Goal: Check status: Check status

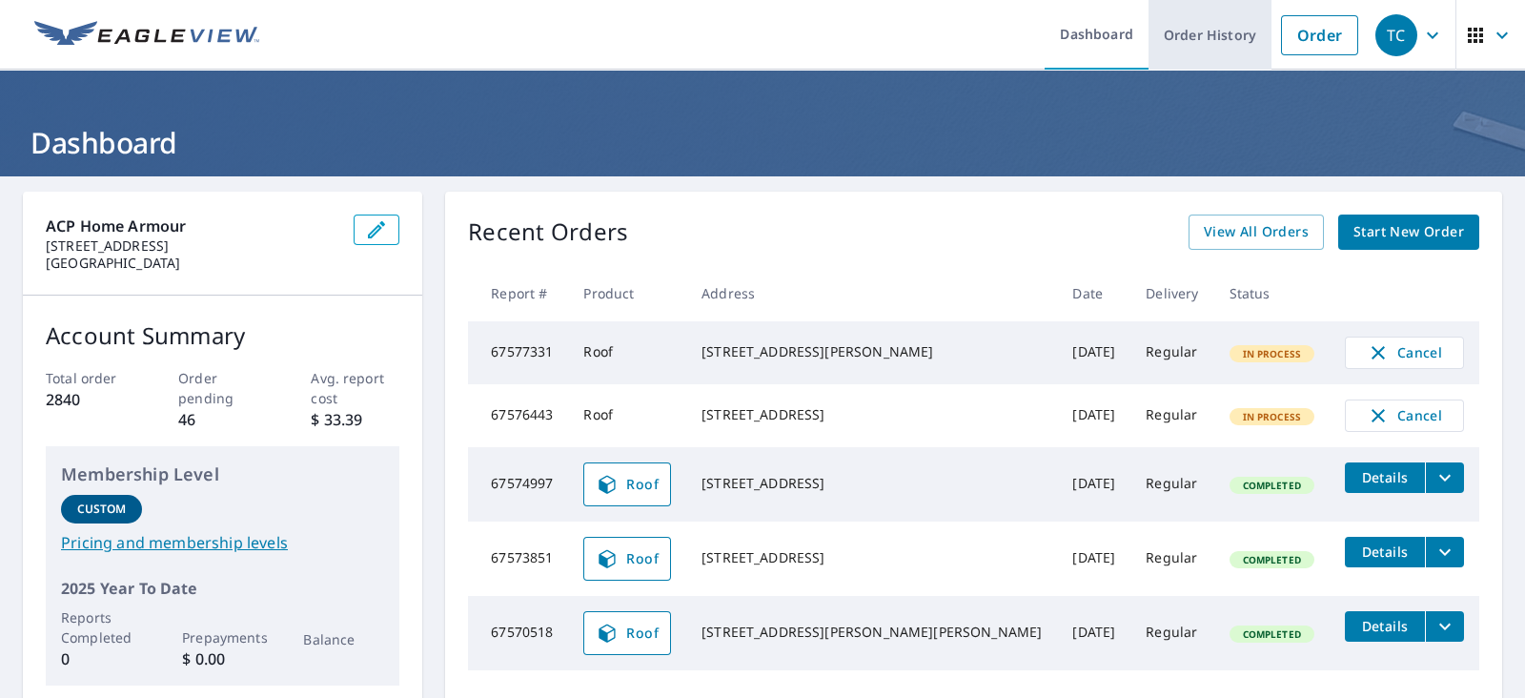
click at [1200, 32] on link "Order History" at bounding box center [1210, 35] width 123 height 70
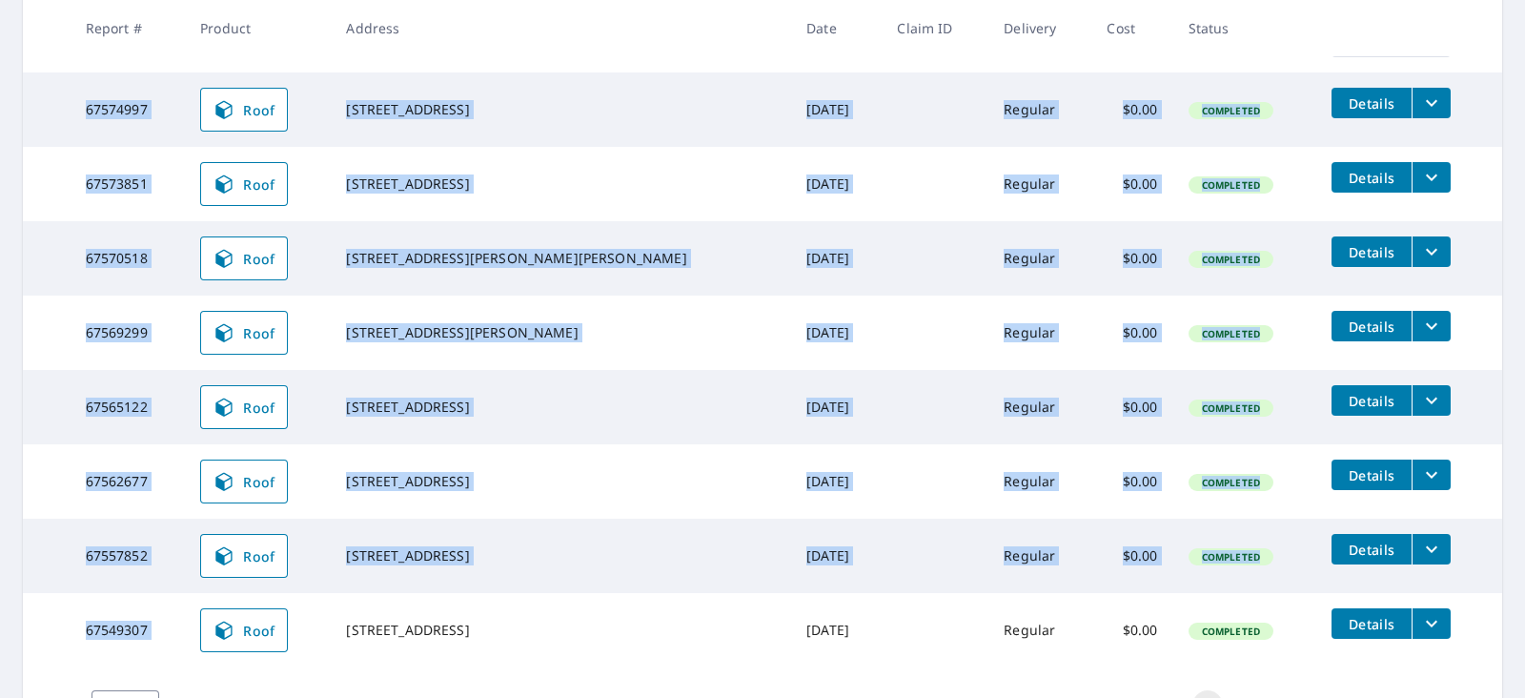
scroll to position [594, 0]
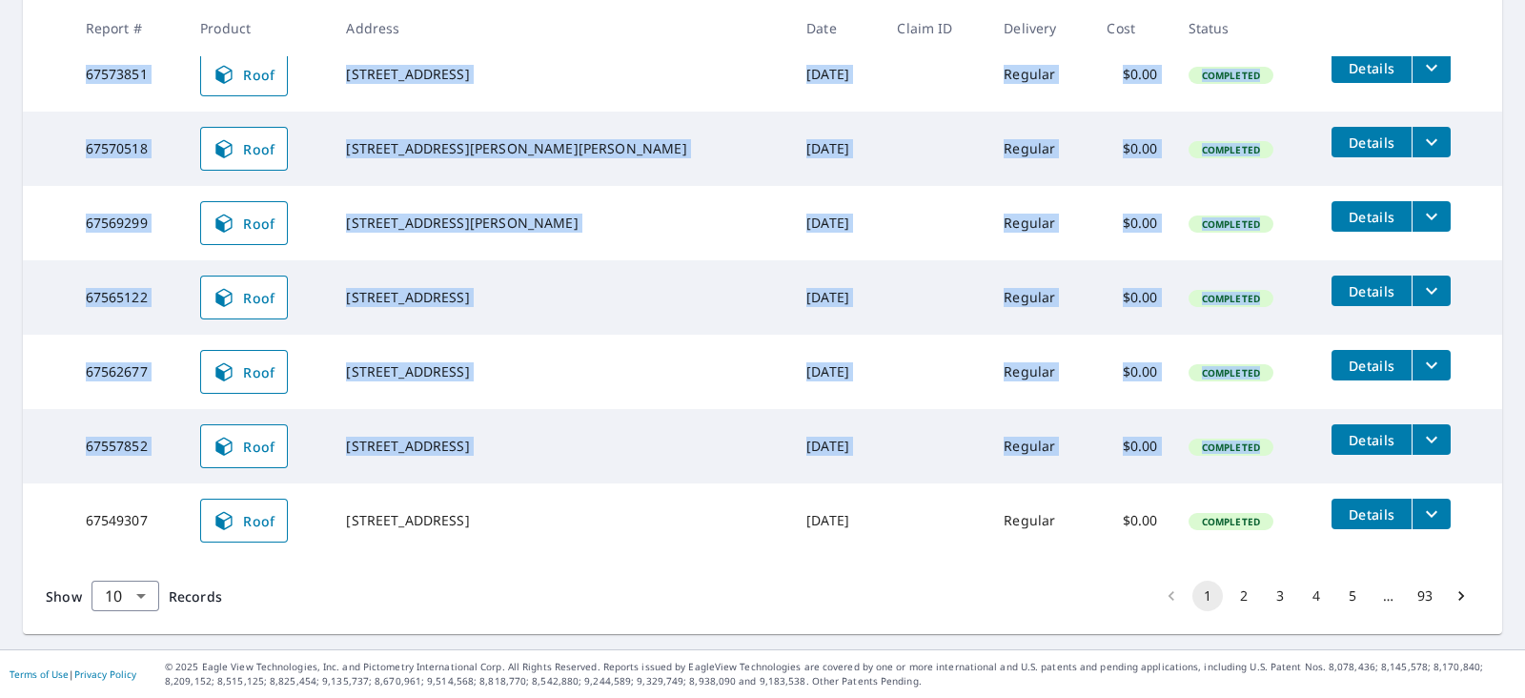
drag, startPoint x: 126, startPoint y: 456, endPoint x: 1231, endPoint y: 459, distance: 1105.0
click at [1231, 459] on tbody "67577331 Roof [STREET_ADDRESS] [DATE] Regular - In Process Cancel 67576443 Roof…" at bounding box center [763, 197] width 1480 height 721
copy tbody "67577331 Roof [STREET_ADDRESS] [DATE] Regular - In Process Cancel 67576443 Roof…"
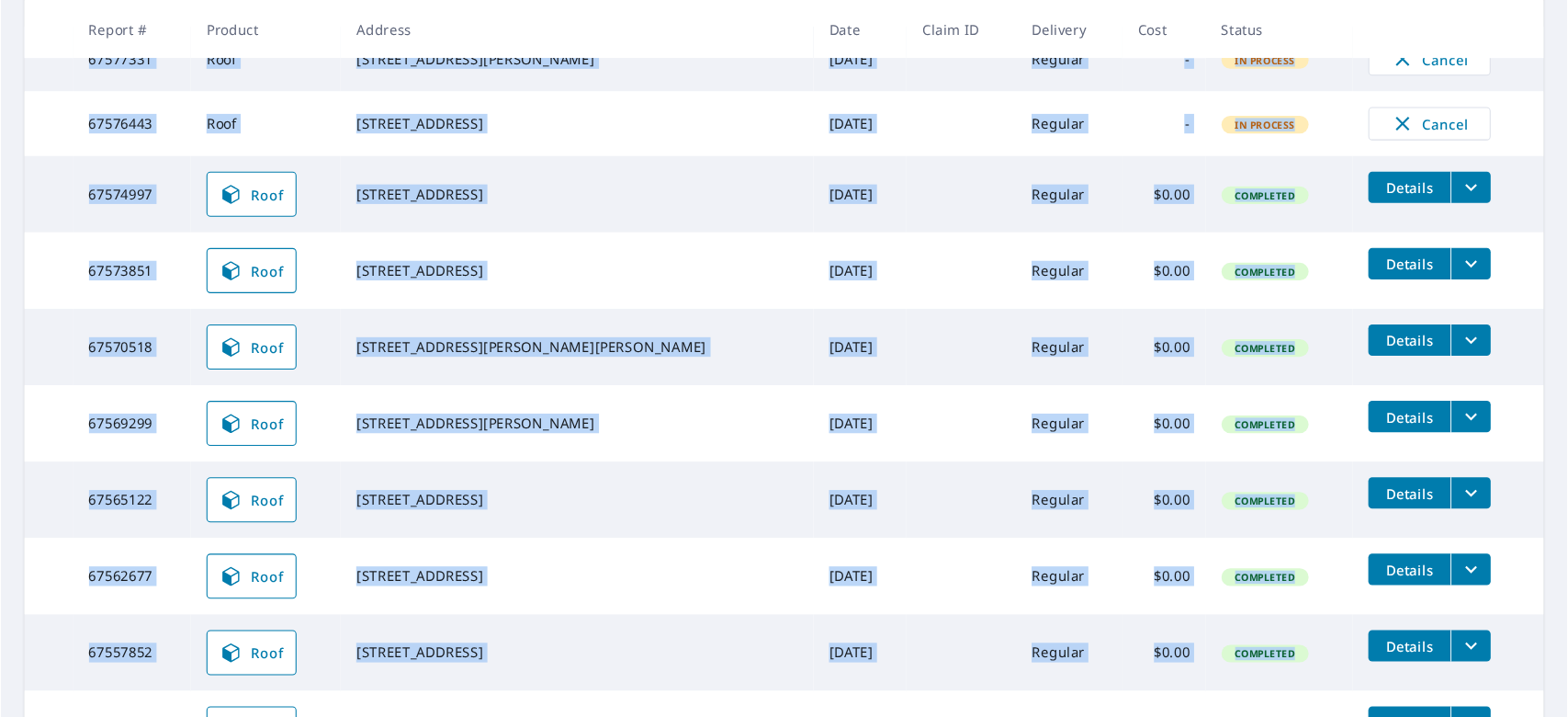
scroll to position [381, 0]
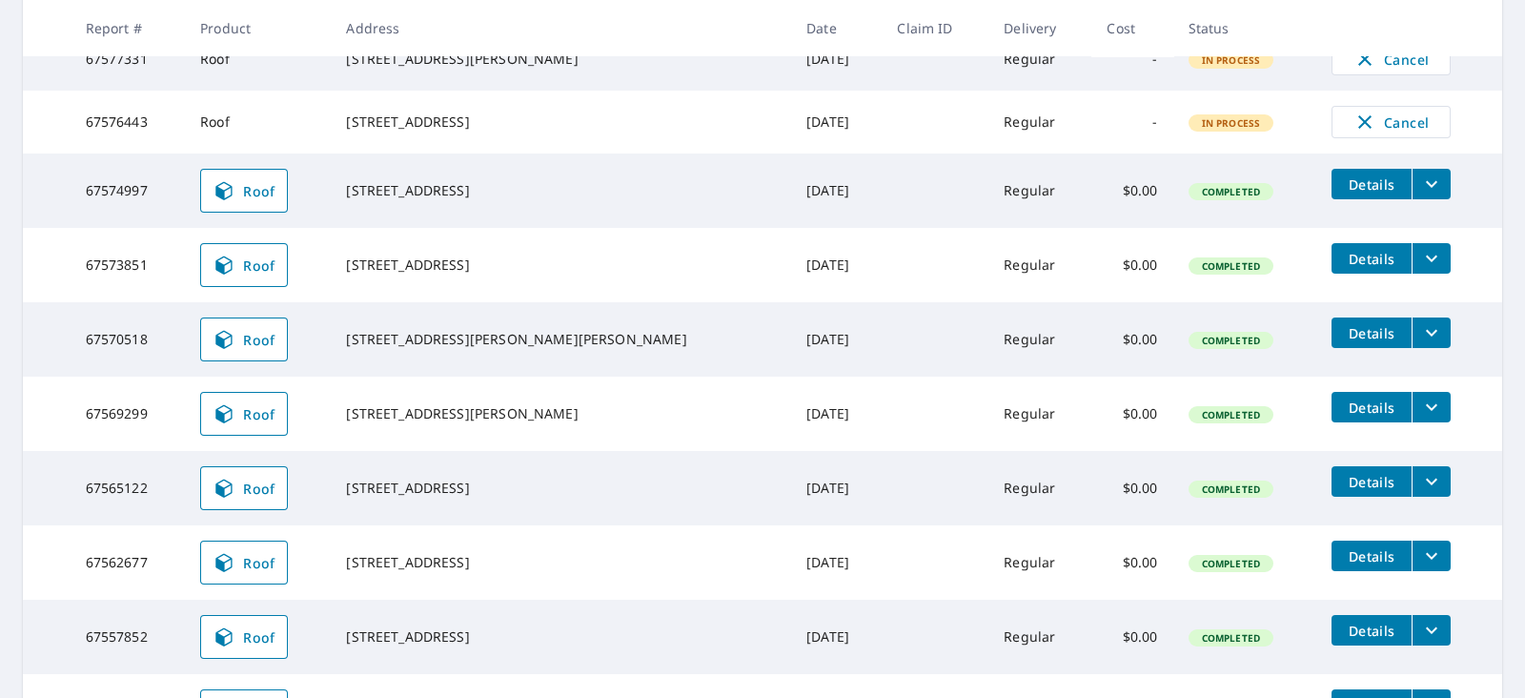
click at [1501, 353] on main "​ Search Download Excel 1-10 of 924 records shown Refine results by choosing fi…" at bounding box center [762, 311] width 1525 height 1058
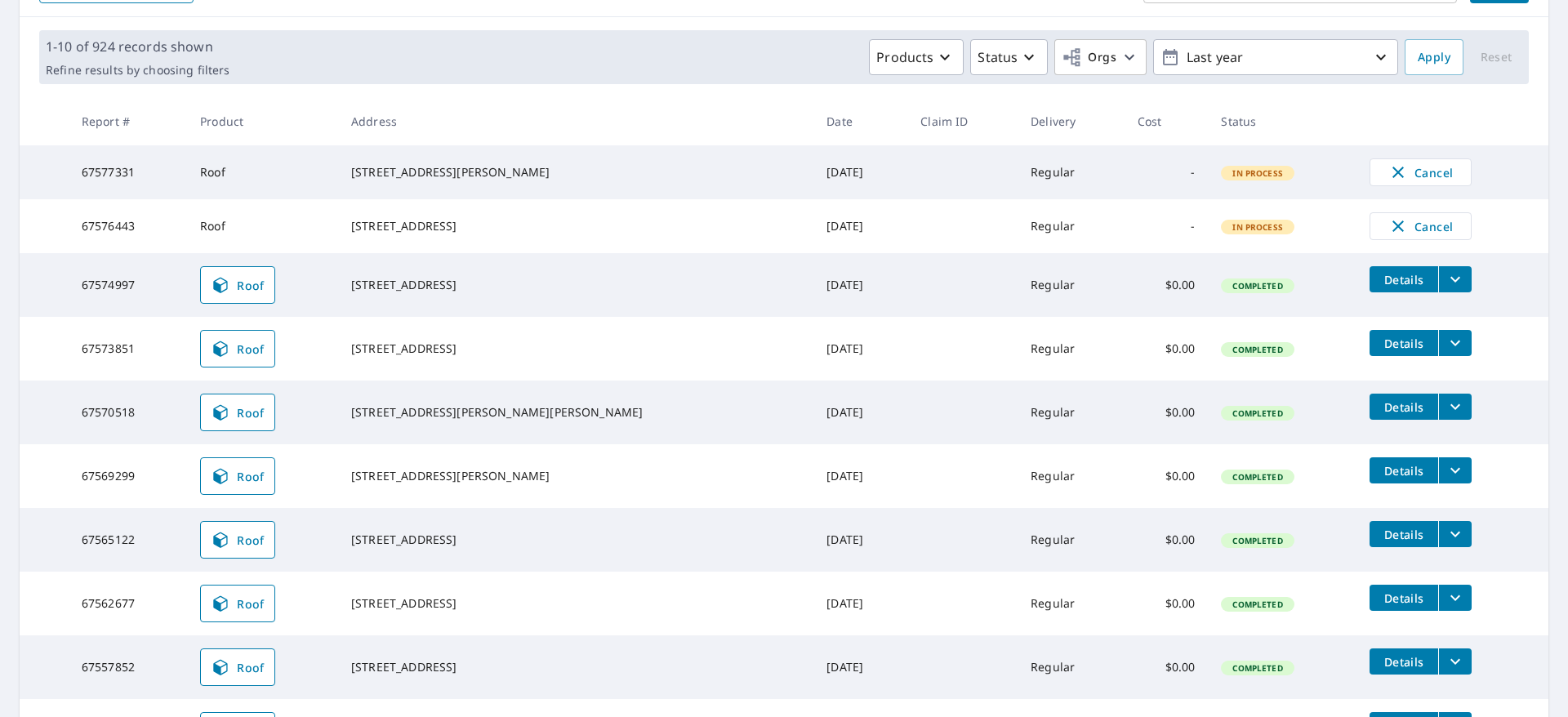
scroll to position [339, 0]
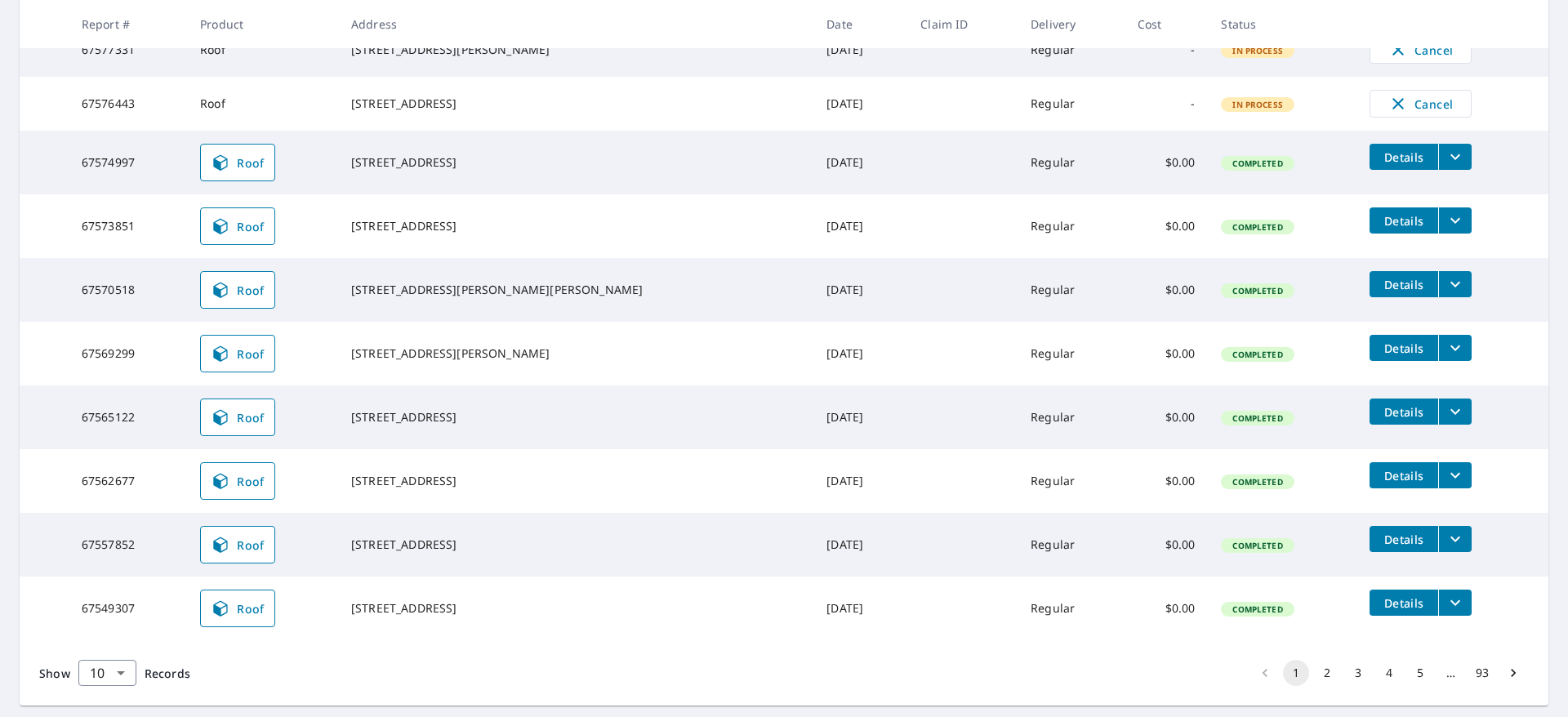
drag, startPoint x: 384, startPoint y: 487, endPoint x: 519, endPoint y: 499, distance: 135.5
click at [519, 499] on td "[STREET_ADDRESS]" at bounding box center [576, 481] width 476 height 63
copy div "[STREET_ADDRESS]"
drag, startPoint x: 374, startPoint y: 407, endPoint x: 519, endPoint y: 431, distance: 147.0
click at [519, 431] on td "[STREET_ADDRESS]" at bounding box center [576, 417] width 476 height 63
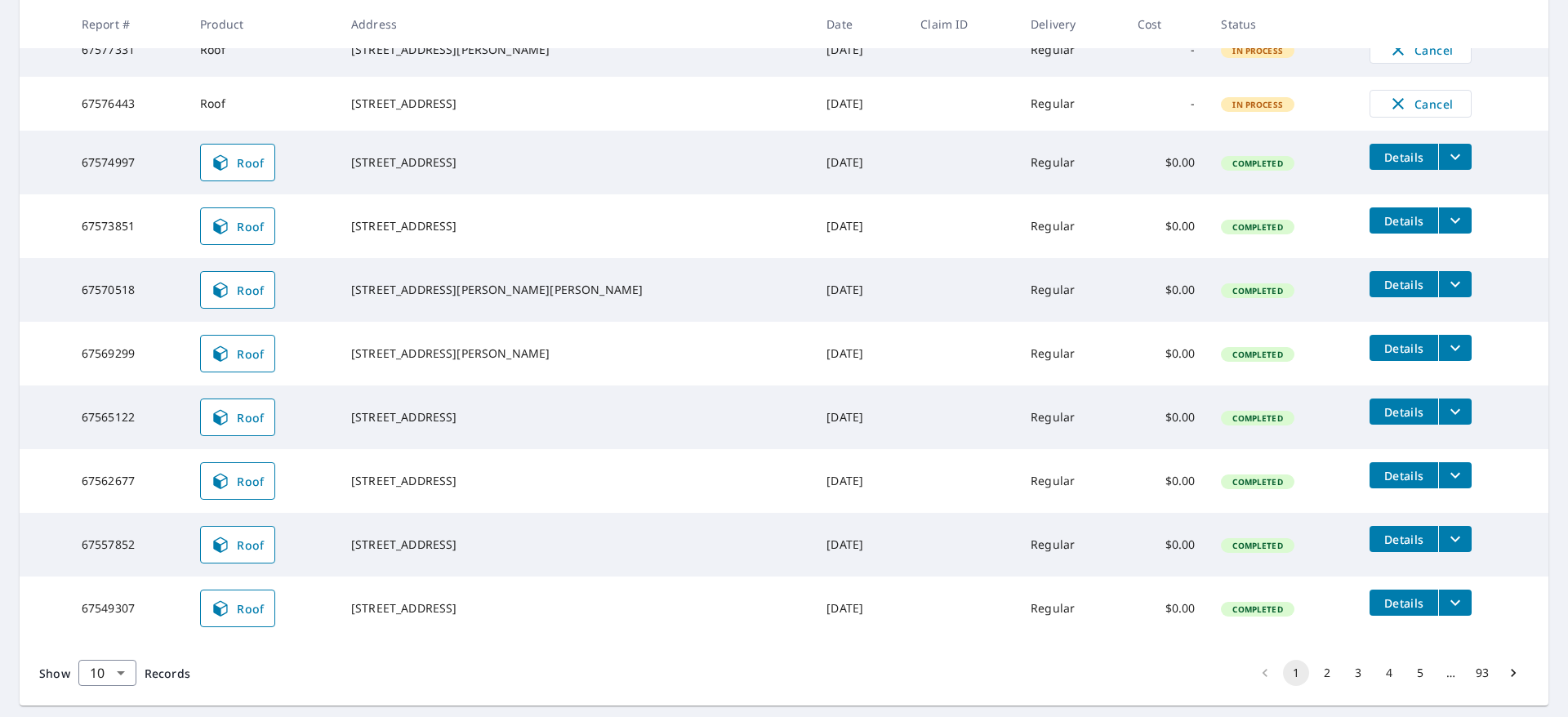
copy div "[STREET_ADDRESS]"
drag, startPoint x: 370, startPoint y: 352, endPoint x: 560, endPoint y: 359, distance: 190.1
click at [560, 358] on tr "67569299 Roof [STREET_ADDRESS][PERSON_NAME] [DATE] Regular $0.00 Completed Deta…" at bounding box center [784, 354] width 1529 height 63
copy td "[STREET_ADDRESS][PERSON_NAME]"
drag, startPoint x: 374, startPoint y: 289, endPoint x: 522, endPoint y: 318, distance: 150.8
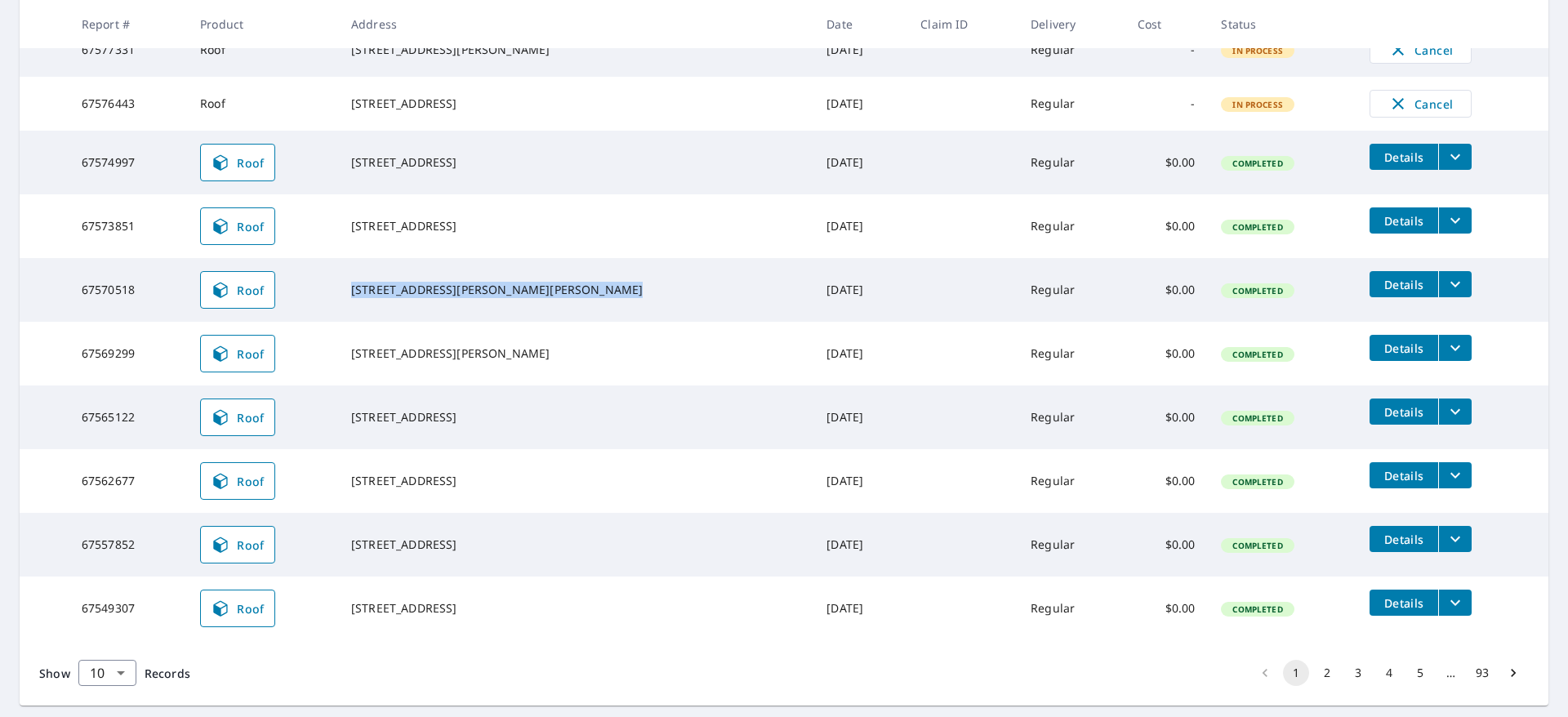
click at [522, 318] on tr "67570518 Roof [STREET_ADDRESS][PERSON_NAME][PERSON_NAME] [DATE] Regular $0.00 C…" at bounding box center [784, 290] width 1529 height 63
copy div "[STREET_ADDRESS][PERSON_NAME][PERSON_NAME]"
drag, startPoint x: 372, startPoint y: 226, endPoint x: 590, endPoint y: 248, distance: 219.1
click at [590, 248] on tr "67573851 Roof [STREET_ADDRESS] [DATE] Regular $0.00 Completed Details" at bounding box center [784, 226] width 1529 height 63
copy div "[STREET_ADDRESS]"
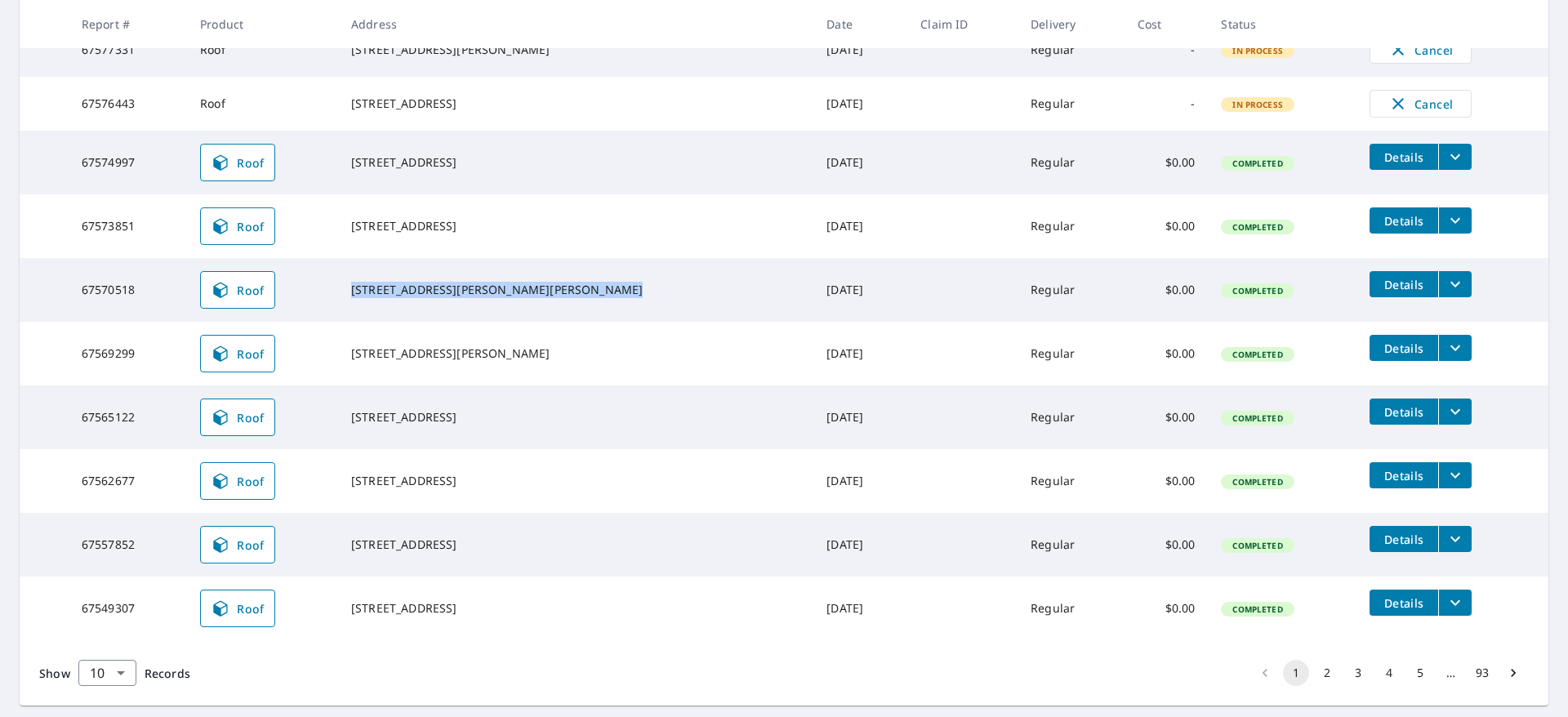
drag, startPoint x: 370, startPoint y: 158, endPoint x: 562, endPoint y: 202, distance: 197.0
click at [562, 194] on tr "67574997 Roof [STREET_ADDRESS] [DATE] Regular $0.00 Completed Details" at bounding box center [784, 163] width 1529 height 63
copy div "[STREET_ADDRESS]"
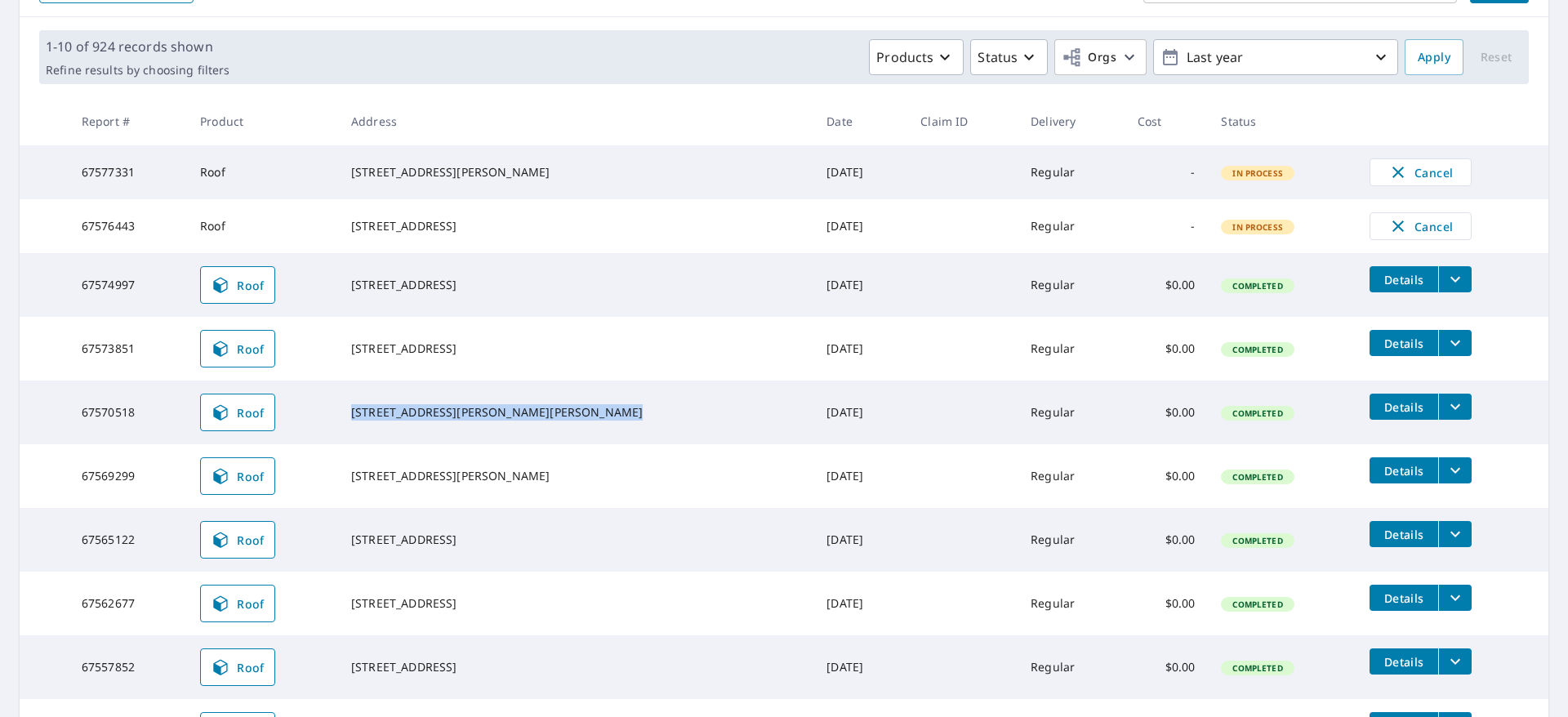
drag, startPoint x: 377, startPoint y: 219, endPoint x: 555, endPoint y: 260, distance: 182.7
click at [555, 254] on td "[STREET_ADDRESS]" at bounding box center [576, 226] width 476 height 54
copy div "[STREET_ADDRESS]"
drag, startPoint x: 371, startPoint y: 161, endPoint x: 554, endPoint y: 180, distance: 184.0
click at [554, 180] on tr "67577331 Roof [STREET_ADDRESS][PERSON_NAME] [DATE] Regular - In Process Cancel" at bounding box center [784, 172] width 1529 height 54
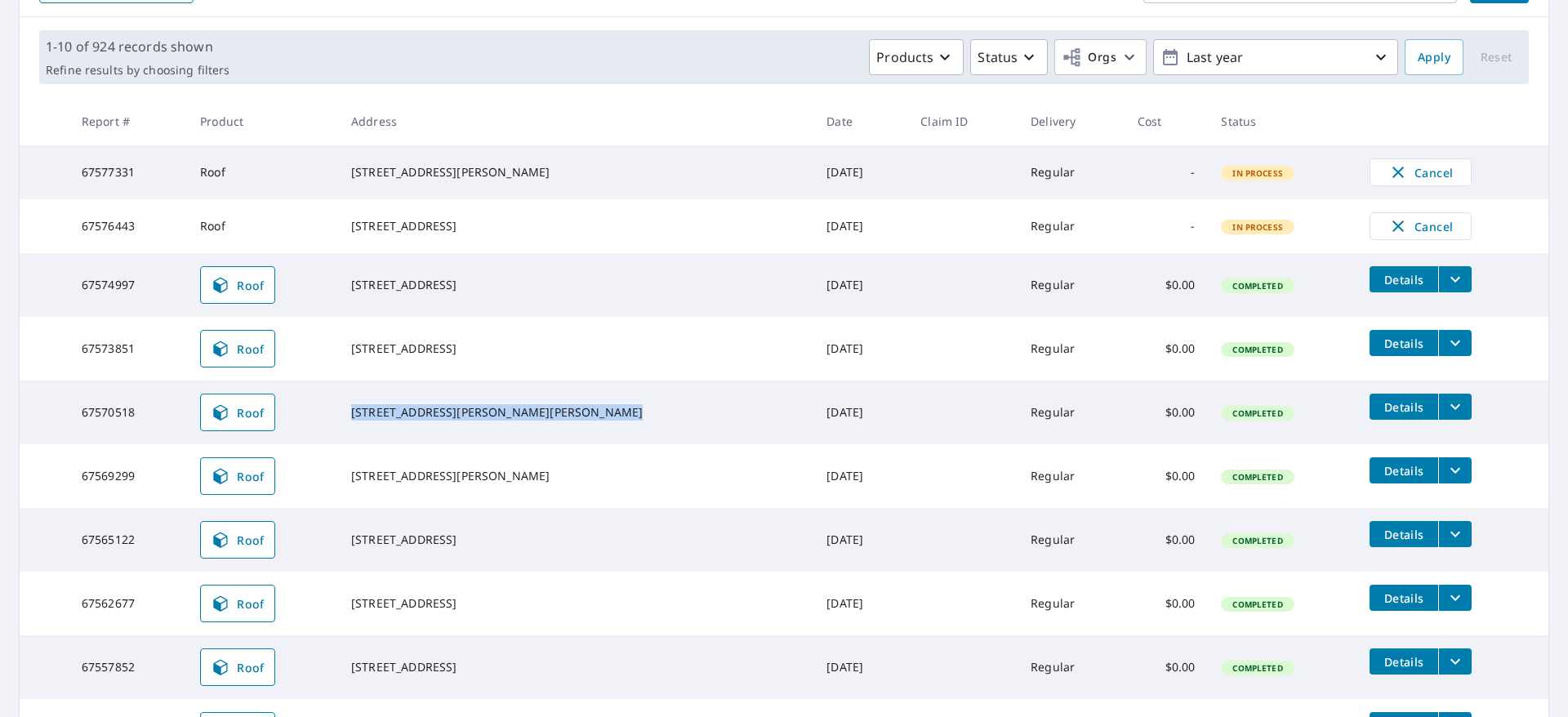
copy tr "[STREET_ADDRESS][PERSON_NAME]"
drag, startPoint x: 69, startPoint y: 169, endPoint x: 217, endPoint y: 168, distance: 148.0
click at [217, 168] on tr "67577331 Roof [STREET_ADDRESS][PERSON_NAME] [DATE] Regular - In Process Cancel" at bounding box center [784, 172] width 1529 height 54
copy tr "67577331"
drag, startPoint x: 75, startPoint y: 233, endPoint x: 195, endPoint y: 231, distance: 120.0
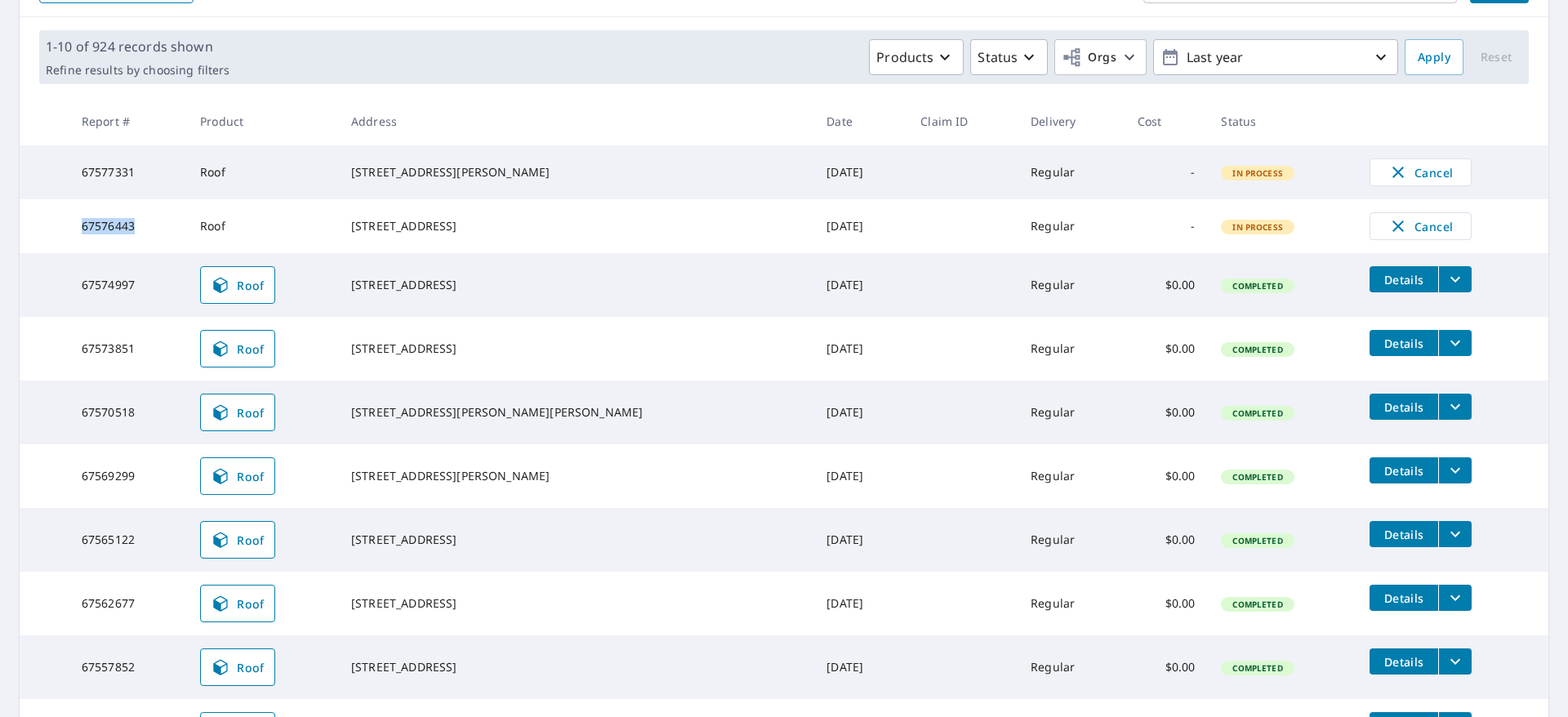
click at [187, 231] on td "67576443" at bounding box center [128, 226] width 118 height 54
drag, startPoint x: 75, startPoint y: 299, endPoint x: 159, endPoint y: 295, distance: 84.1
click at [159, 295] on td "67574997" at bounding box center [128, 285] width 118 height 63
drag, startPoint x: 75, startPoint y: 353, endPoint x: 219, endPoint y: 353, distance: 144.0
click at [219, 353] on tr "67573851 Roof [STREET_ADDRESS] [DATE] Regular $0.00 Completed Details" at bounding box center [784, 349] width 1529 height 63
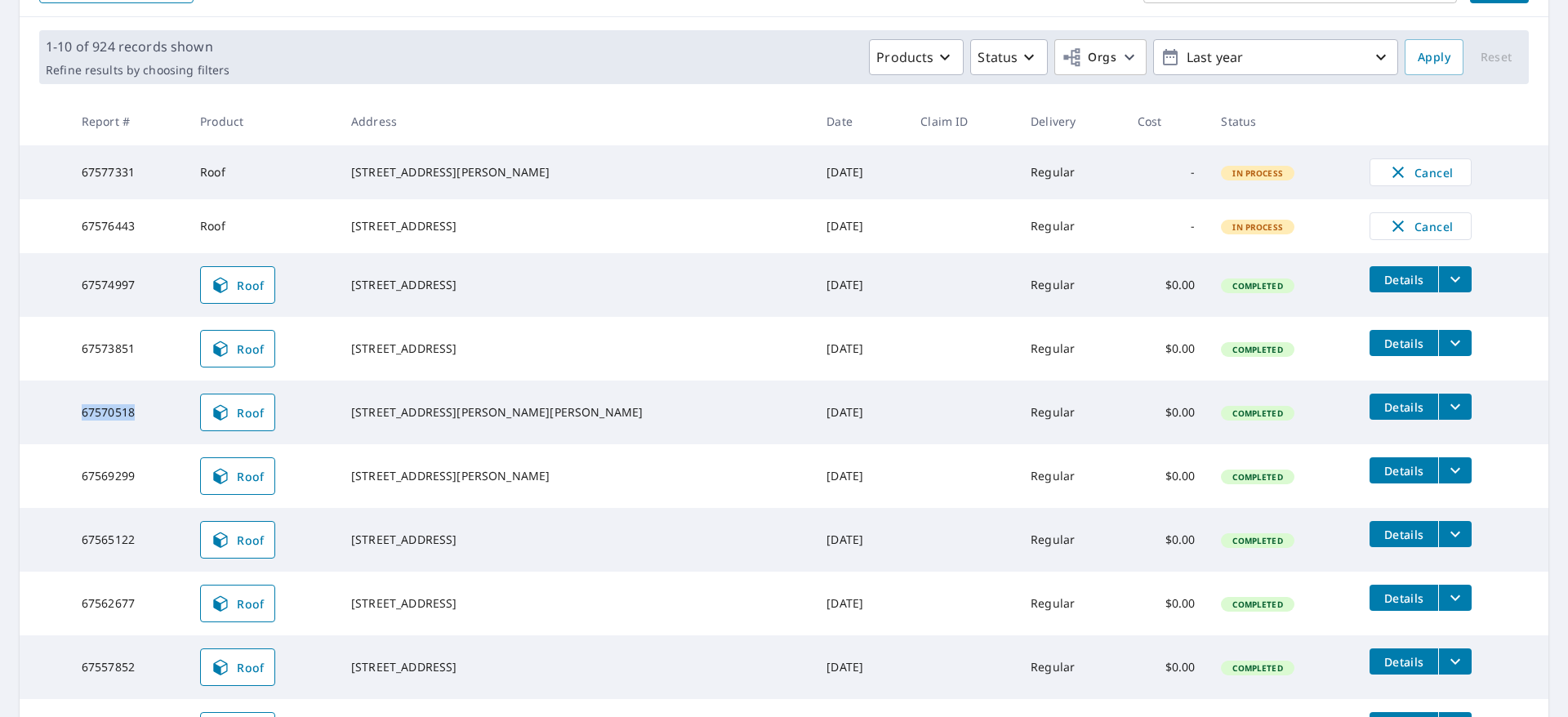
drag, startPoint x: 59, startPoint y: 417, endPoint x: 189, endPoint y: 421, distance: 130.1
click at [189, 421] on tr "67570518 Roof [STREET_ADDRESS][PERSON_NAME][PERSON_NAME] [DATE] Regular $0.00 C…" at bounding box center [784, 412] width 1529 height 63
drag, startPoint x: 81, startPoint y: 479, endPoint x: 201, endPoint y: 485, distance: 120.1
click at [187, 485] on td "67569299" at bounding box center [128, 476] width 118 height 63
drag, startPoint x: 73, startPoint y: 551, endPoint x: 180, endPoint y: 553, distance: 107.0
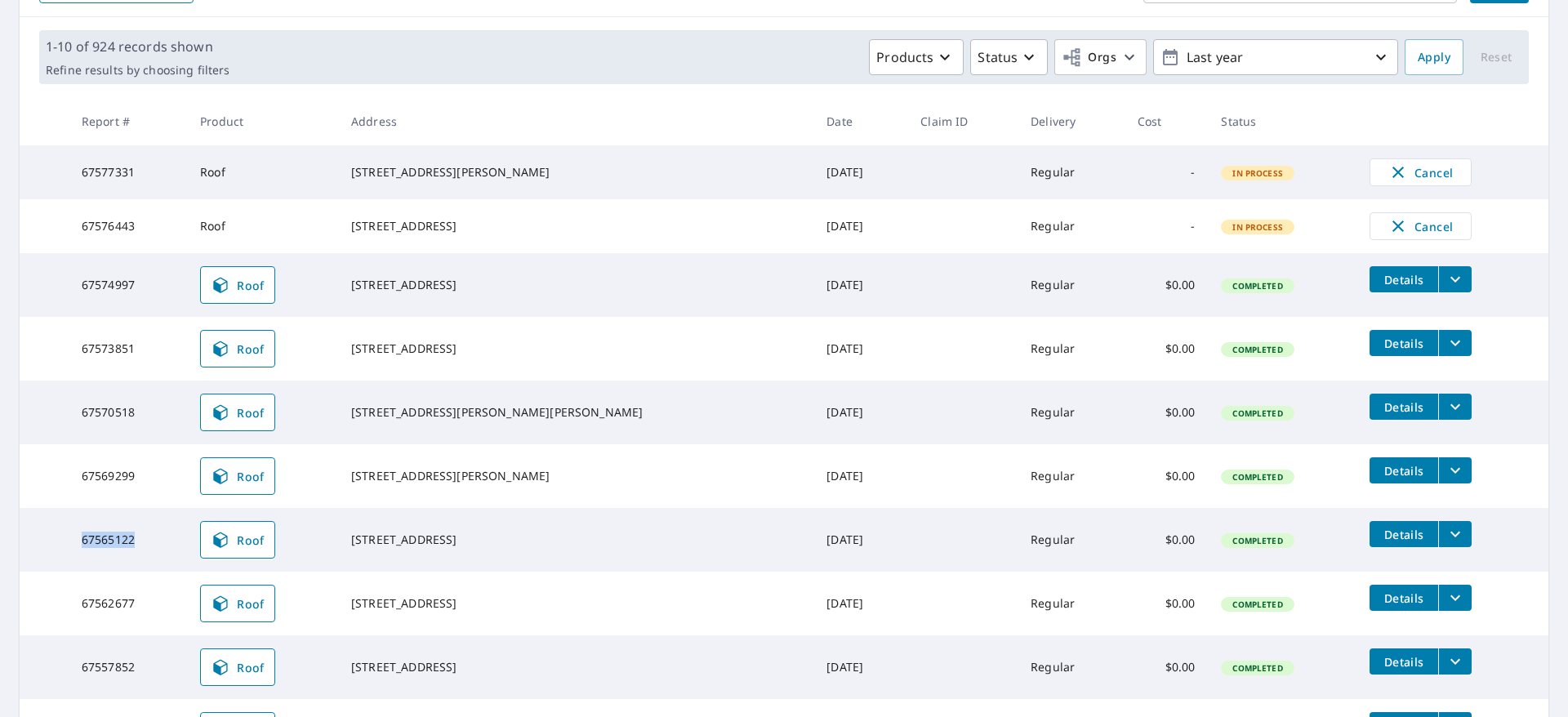
click at [180, 553] on tr "67565122 Roof [STREET_ADDRESS] [DATE] Regular $0.00 Completed Details" at bounding box center [784, 540] width 1529 height 63
drag, startPoint x: 67, startPoint y: 615, endPoint x: 199, endPoint y: 605, distance: 132.4
click at [199, 597] on tr "67562677 Roof [STREET_ADDRESS] [DATE] Regular $0.00 Completed Details" at bounding box center [784, 603] width 1529 height 63
